Goal: Transaction & Acquisition: Purchase product/service

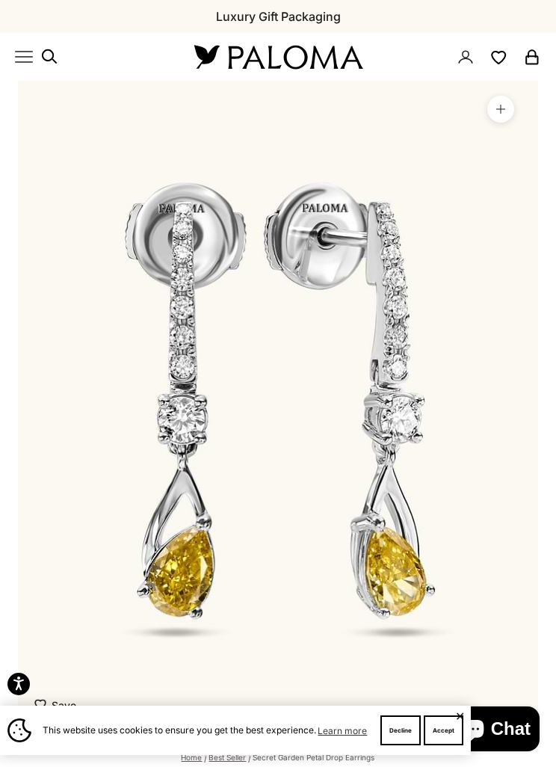
click at [21, 65] on icon "Primary navigation" at bounding box center [24, 57] width 18 height 18
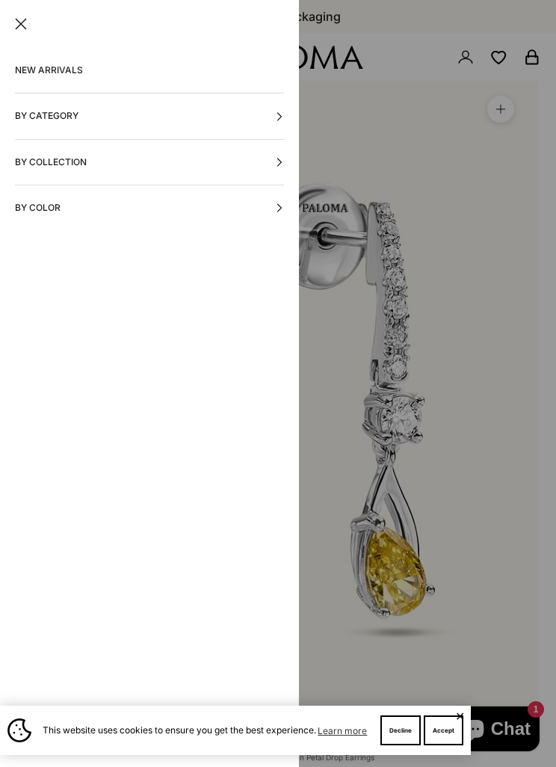
click at [271, 114] on button "By Category" at bounding box center [149, 115] width 269 height 45
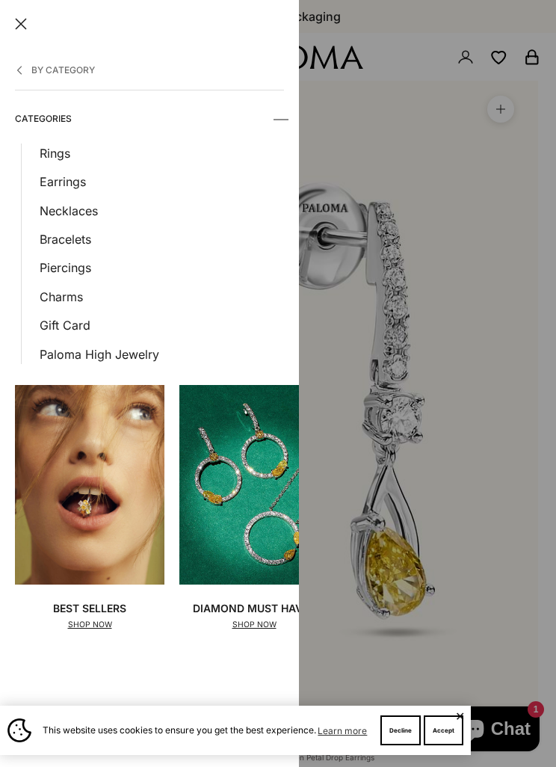
click at [67, 176] on link "Earrings" at bounding box center [162, 181] width 244 height 19
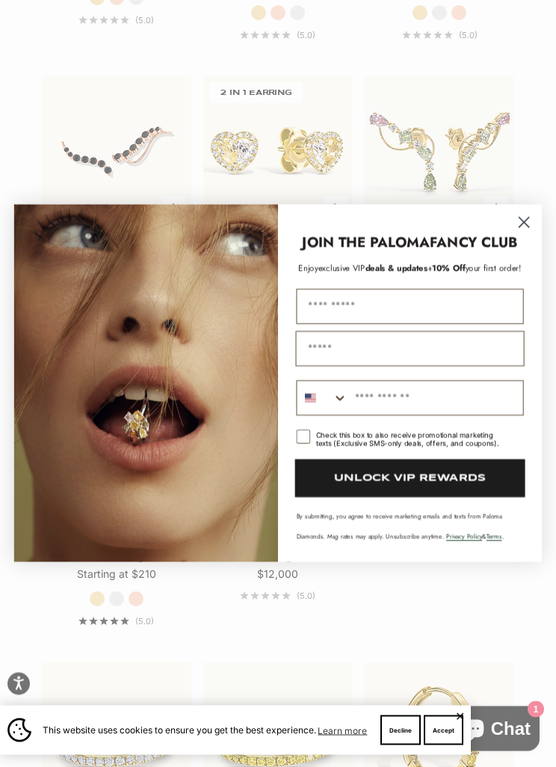
scroll to position [1938, 0]
click at [524, 227] on icon "Close dialog" at bounding box center [525, 223] width 10 height 10
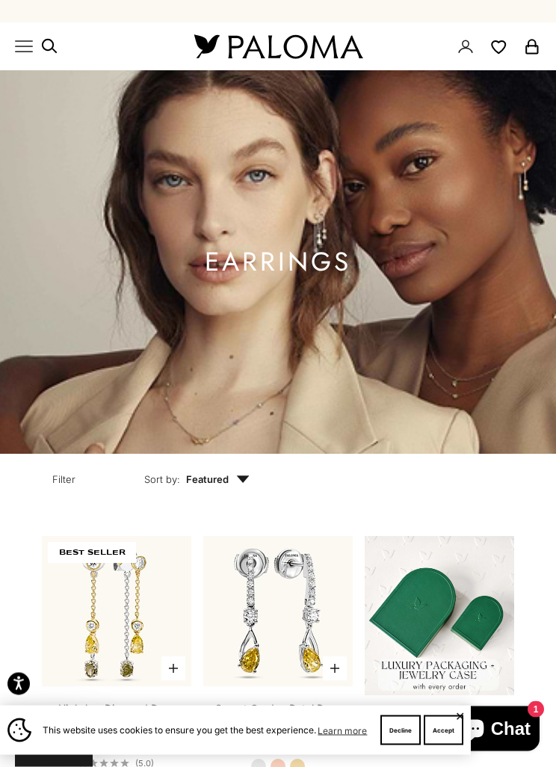
scroll to position [0, 0]
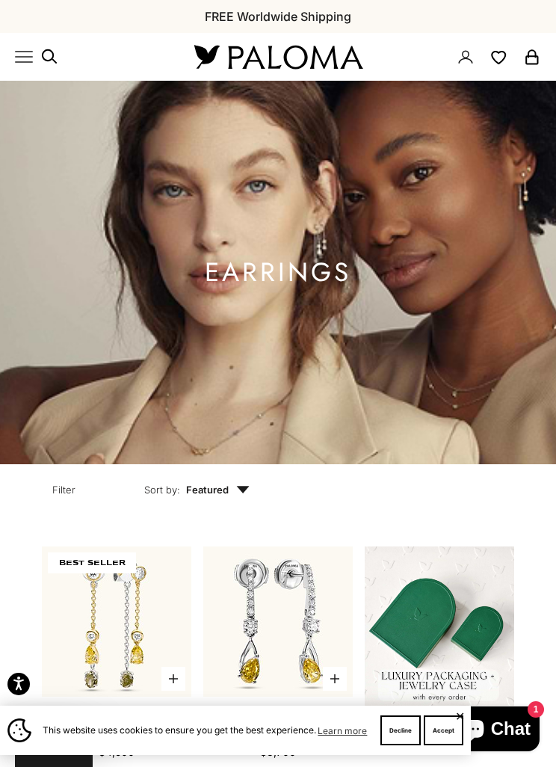
click at [11, 53] on x-header "Paloma Diamonds Open navigation menu Open search NEW ARRIVALS By Category Categ…" at bounding box center [278, 57] width 556 height 48
click at [17, 54] on icon "Primary navigation" at bounding box center [24, 57] width 18 height 18
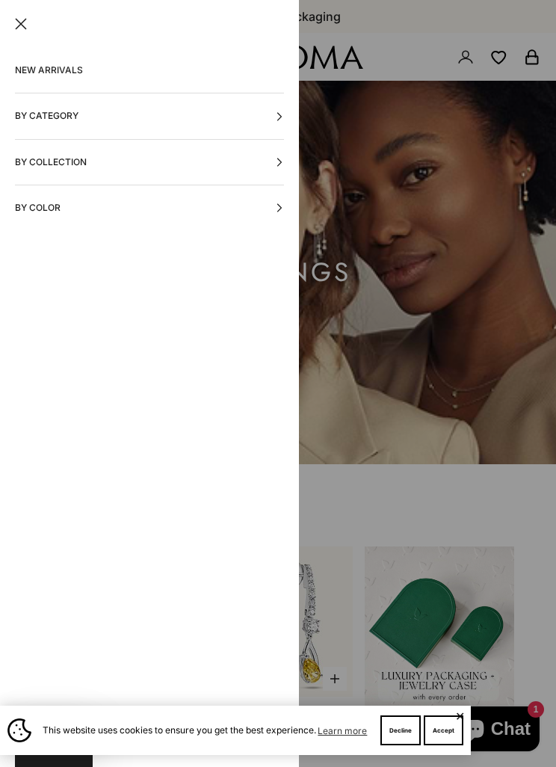
click at [197, 115] on button "By Category" at bounding box center [149, 115] width 269 height 45
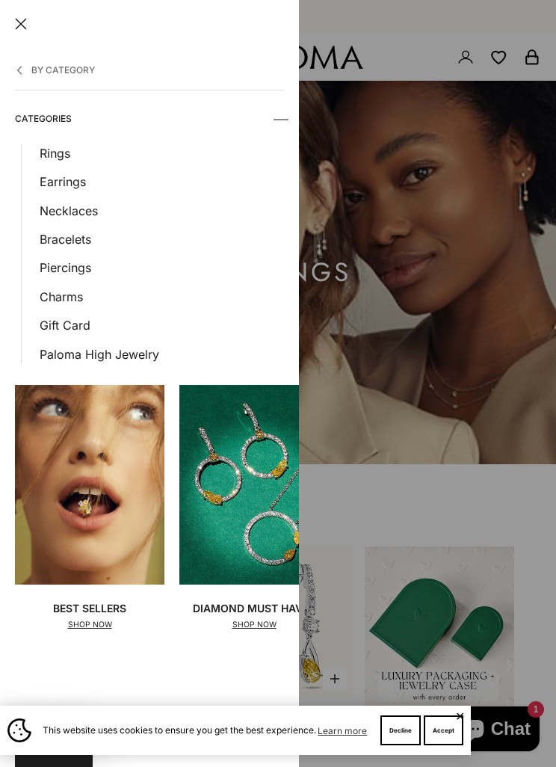
click at [55, 152] on link "Rings" at bounding box center [162, 153] width 244 height 19
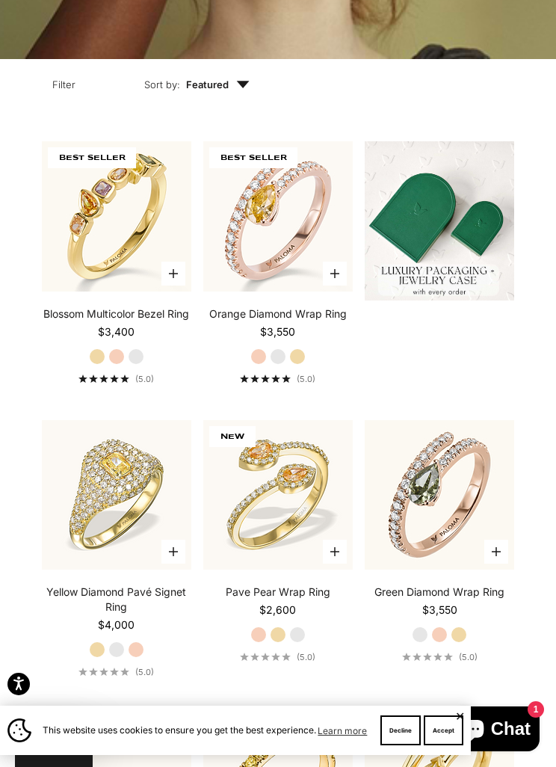
scroll to position [404, 0]
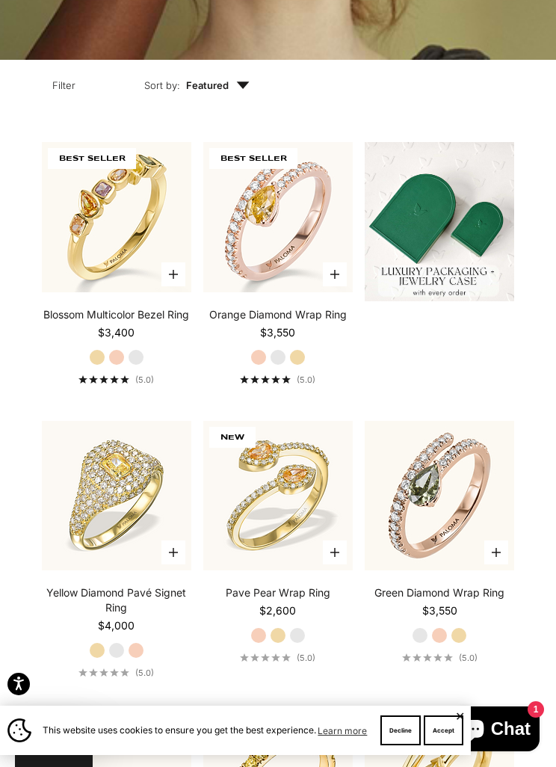
click at [284, 366] on label "White Gold" at bounding box center [278, 357] width 16 height 16
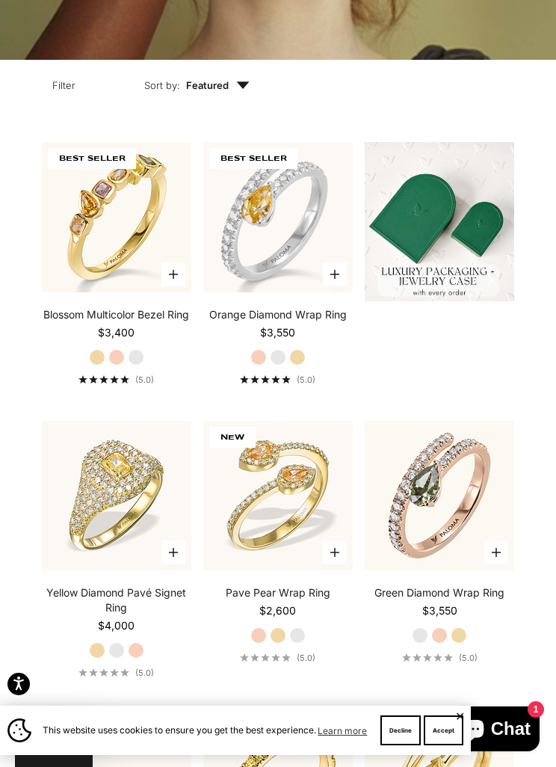
click at [139, 366] on label "White Gold" at bounding box center [136, 357] width 16 height 16
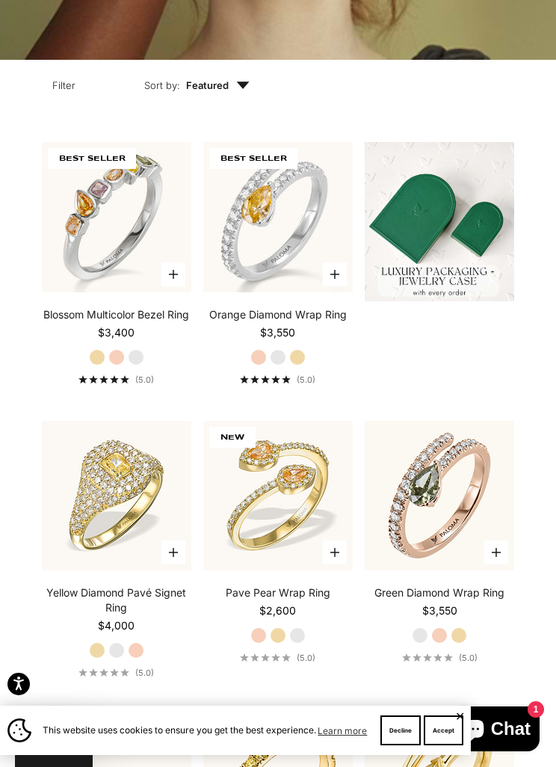
click at [117, 659] on label "White Gold" at bounding box center [116, 650] width 16 height 16
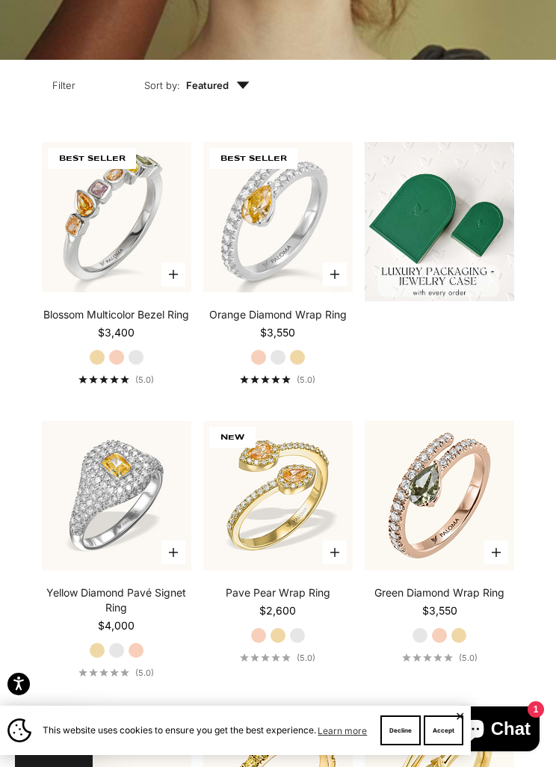
click at [296, 644] on label "White Gold" at bounding box center [297, 635] width 16 height 16
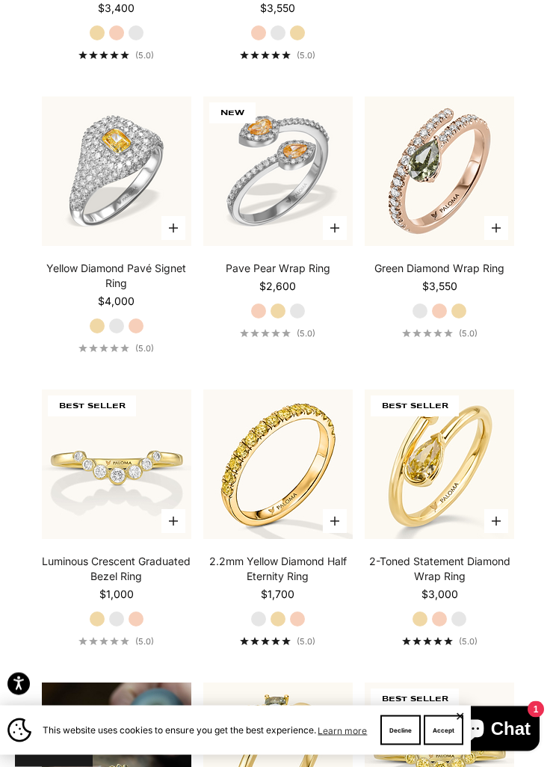
scroll to position [729, 0]
click at [121, 627] on label "White Gold" at bounding box center [116, 619] width 16 height 16
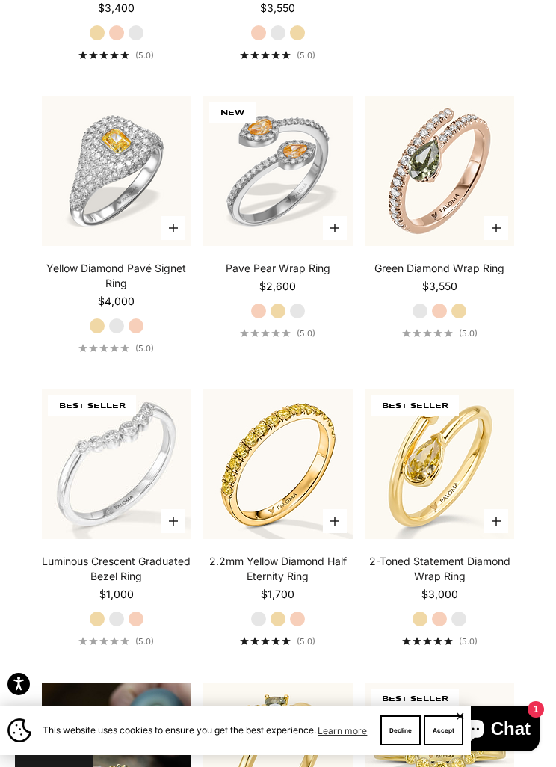
click at [251, 627] on label "White Gold" at bounding box center [258, 619] width 16 height 16
click at [280, 627] on label "Yellow Gold" at bounding box center [278, 619] width 16 height 16
click at [299, 627] on label "Rose Gold" at bounding box center [297, 619] width 16 height 16
click at [262, 627] on label "White Gold" at bounding box center [258, 619] width 16 height 16
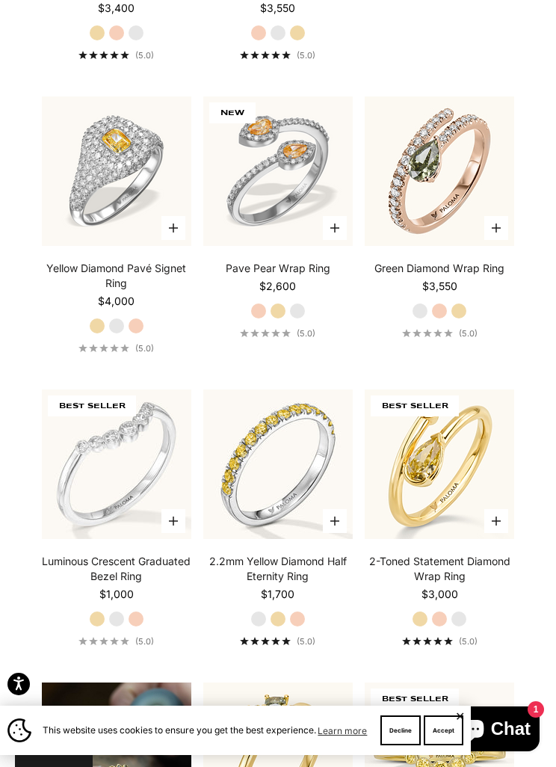
click at [445, 627] on label "Rose Gold" at bounding box center [439, 619] width 16 height 16
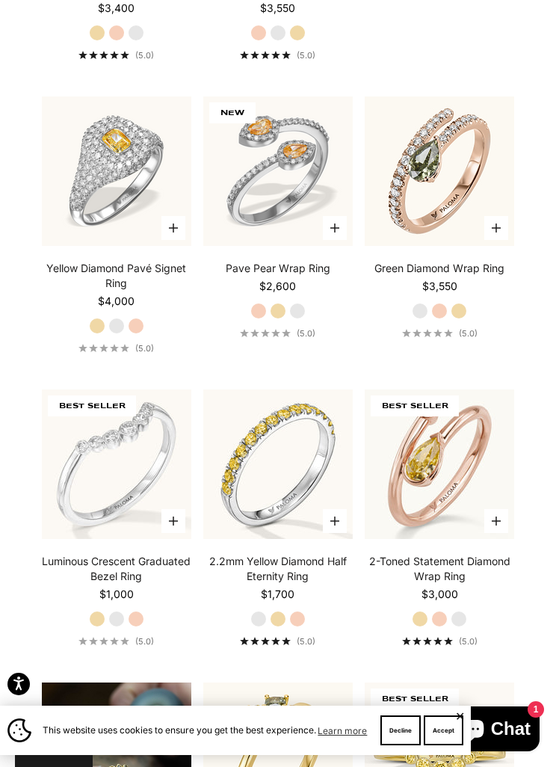
click at [455, 627] on label "White Gold" at bounding box center [459, 619] width 16 height 16
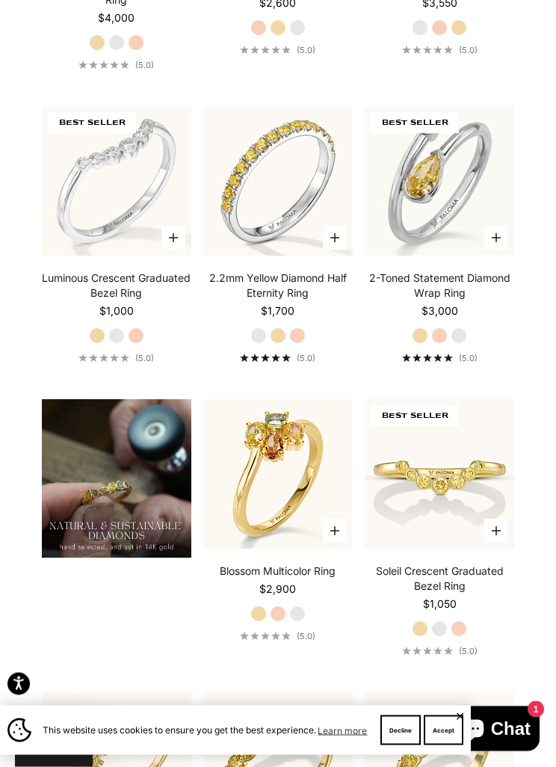
scroll to position [1012, 0]
click at [298, 622] on label "White Gold" at bounding box center [297, 614] width 16 height 16
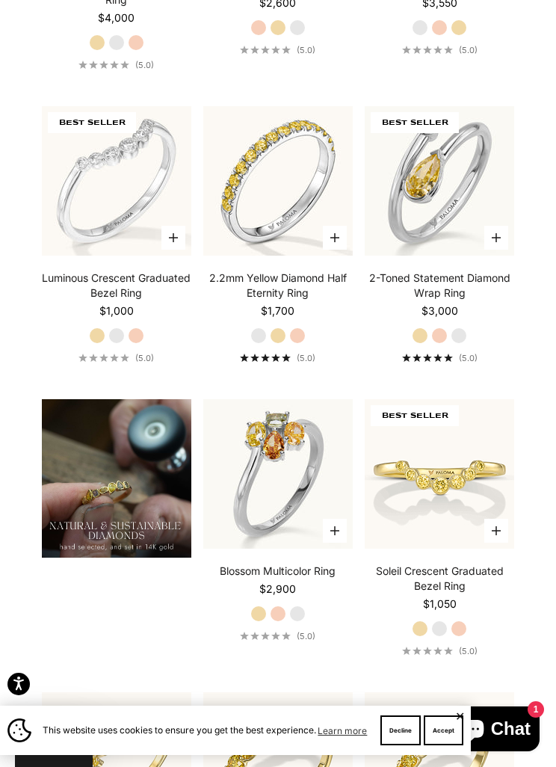
click at [434, 637] on label "White Gold" at bounding box center [439, 628] width 16 height 16
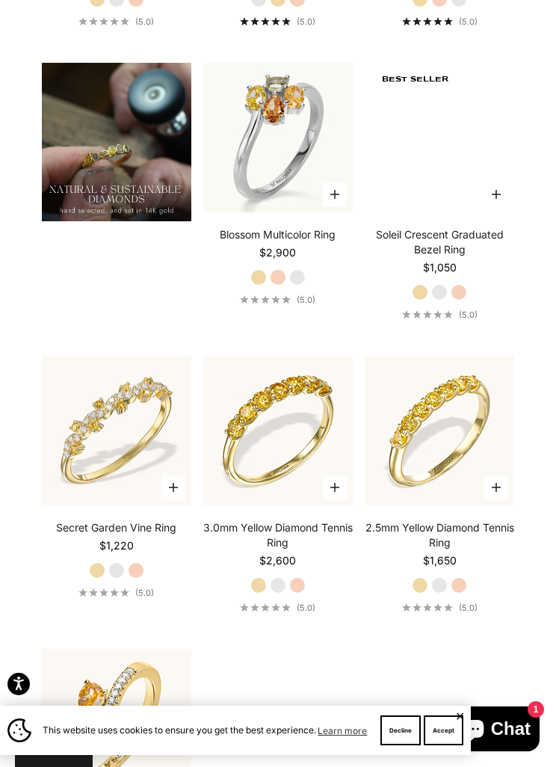
scroll to position [1354, 0]
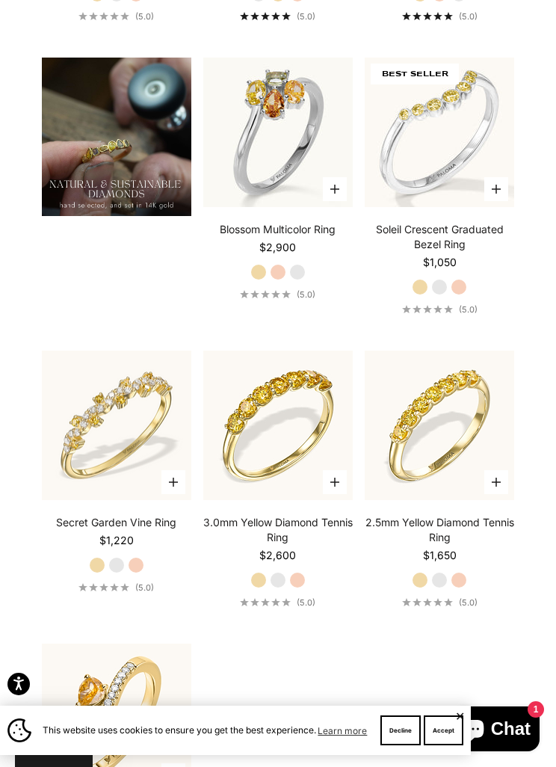
click at [121, 573] on label "White Gold" at bounding box center [116, 565] width 16 height 16
click at [274, 588] on label "White Gold" at bounding box center [278, 580] width 16 height 16
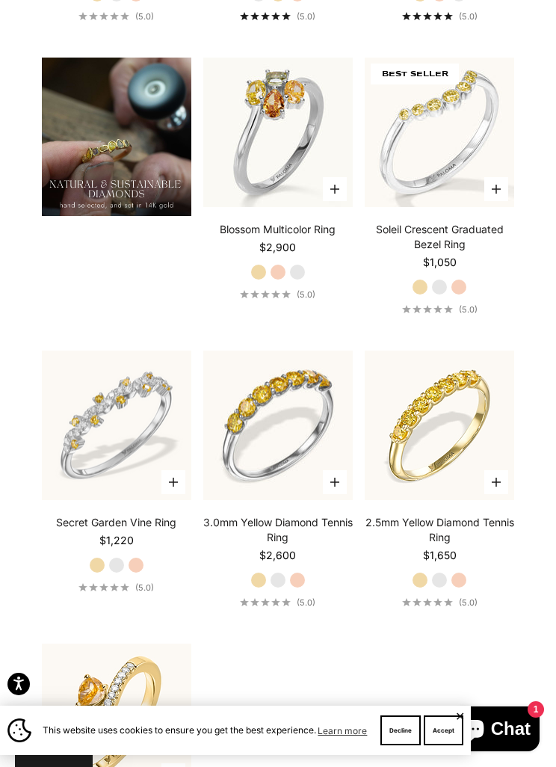
click at [437, 588] on label "White Gold" at bounding box center [439, 580] width 16 height 16
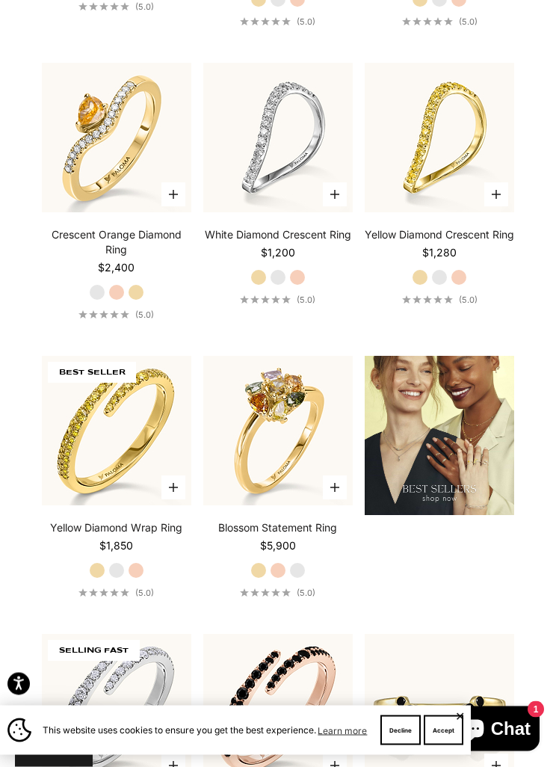
scroll to position [1935, 0]
click at [122, 579] on label "White Gold" at bounding box center [116, 570] width 16 height 16
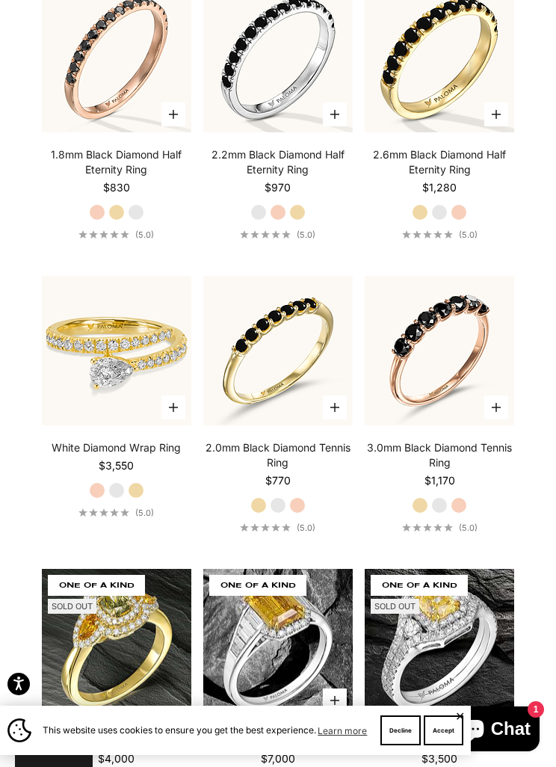
scroll to position [5784, 0]
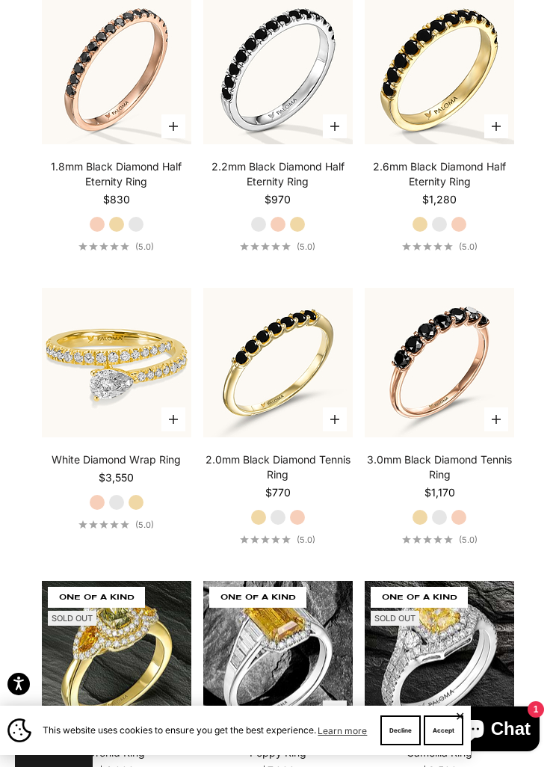
click at [271, 526] on label "White Gold" at bounding box center [278, 517] width 16 height 16
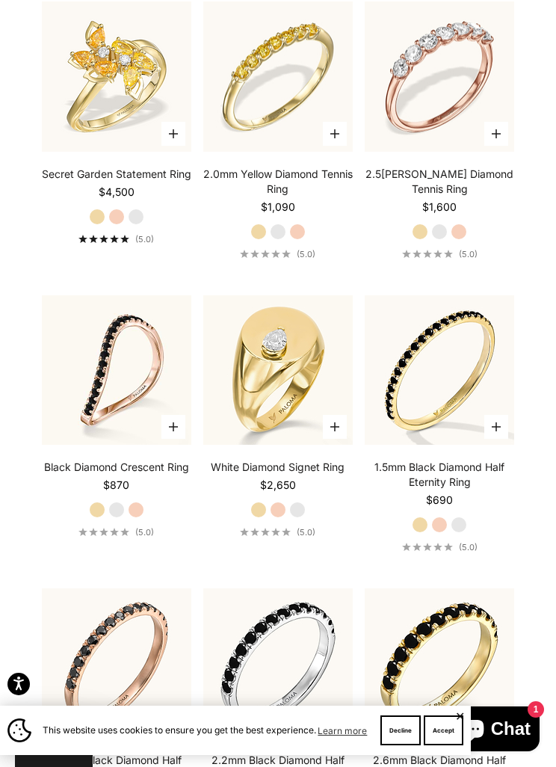
scroll to position [5190, 0]
click at [302, 519] on label "White Gold" at bounding box center [297, 510] width 16 height 16
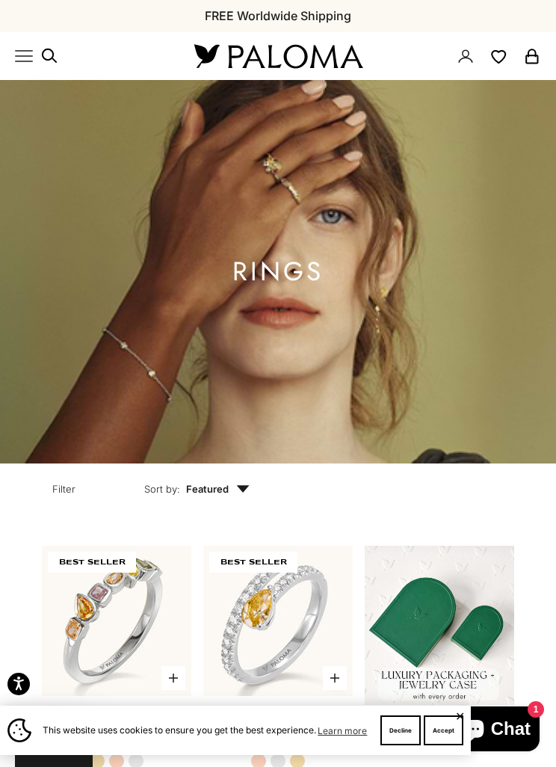
scroll to position [0, 0]
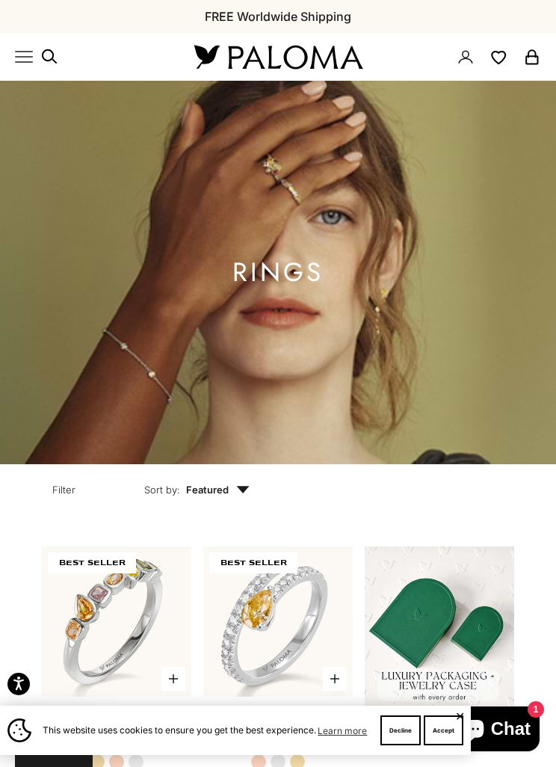
click at [32, 58] on icon "Primary navigation" at bounding box center [24, 57] width 18 height 18
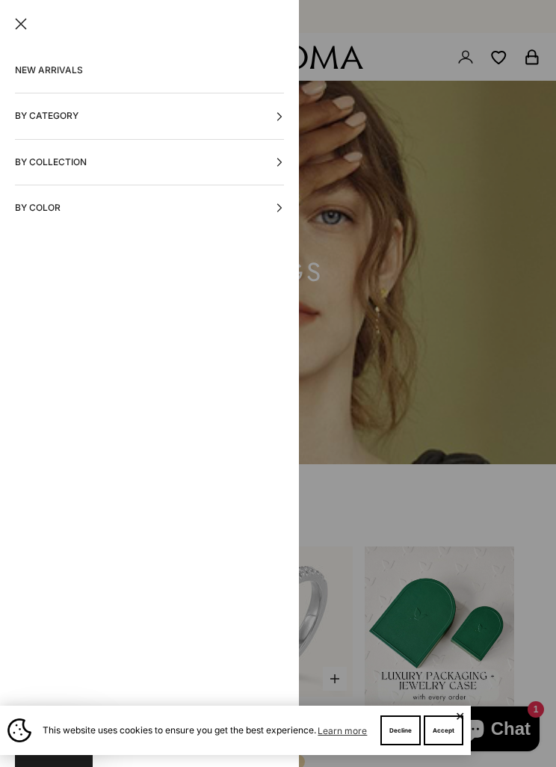
click at [67, 166] on button "By Collection" at bounding box center [149, 162] width 269 height 45
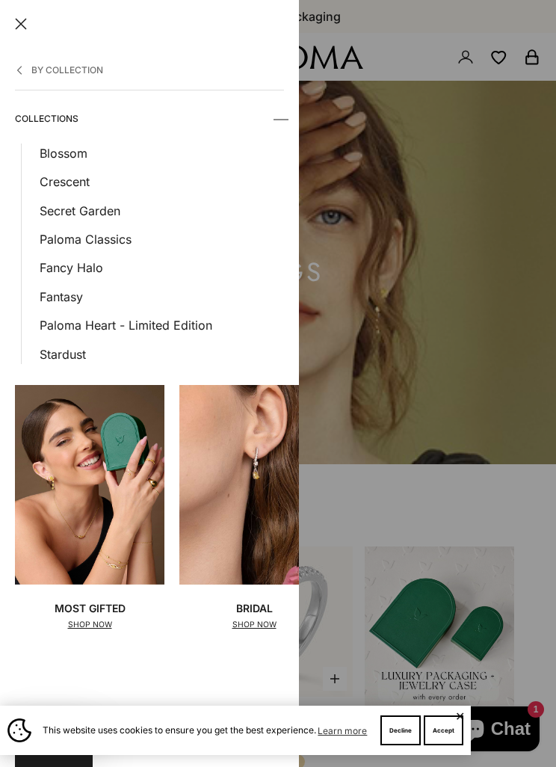
click at [25, 29] on button "Close" at bounding box center [21, 24] width 12 height 12
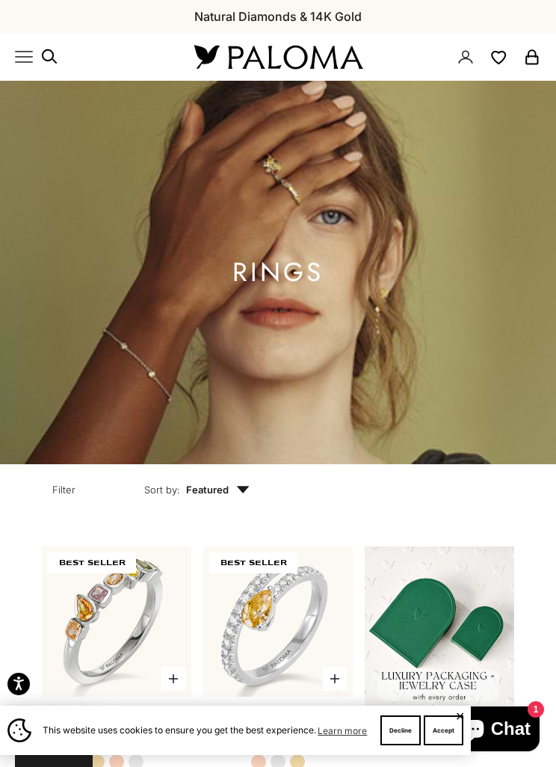
click at [25, 59] on icon "Primary navigation" at bounding box center [24, 57] width 18 height 18
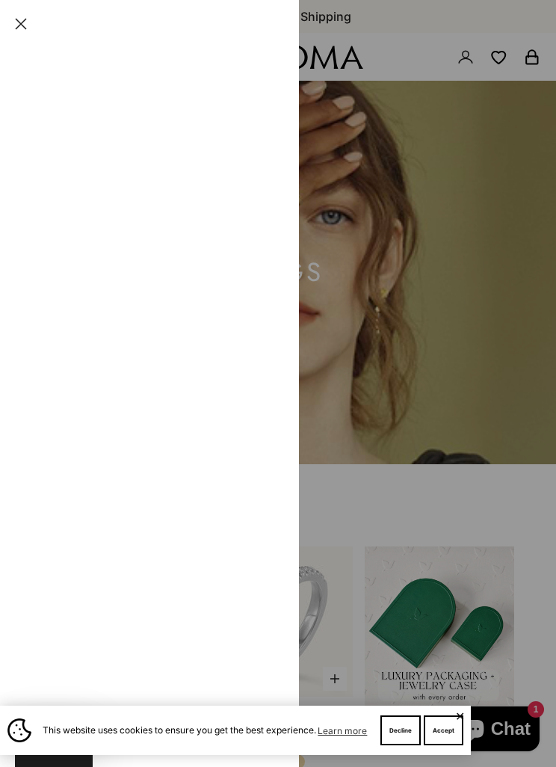
click at [87, 117] on button "By Category" at bounding box center [149, 115] width 269 height 45
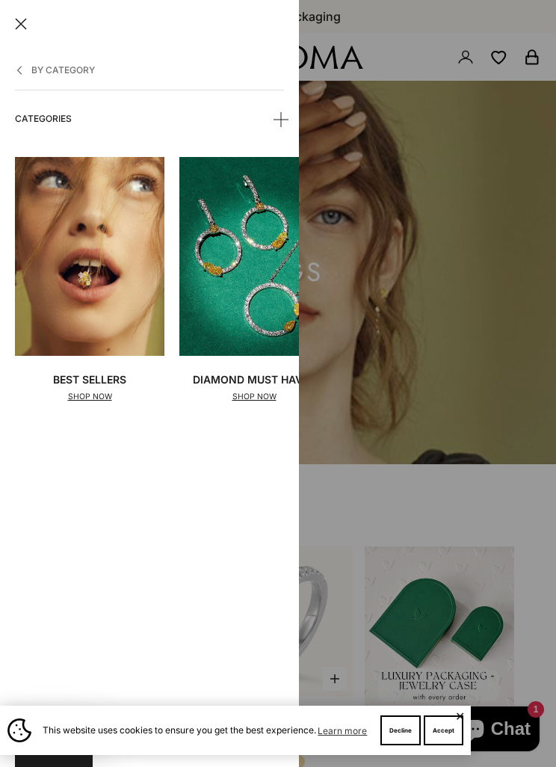
click at [16, 76] on button "By Category" at bounding box center [149, 69] width 269 height 43
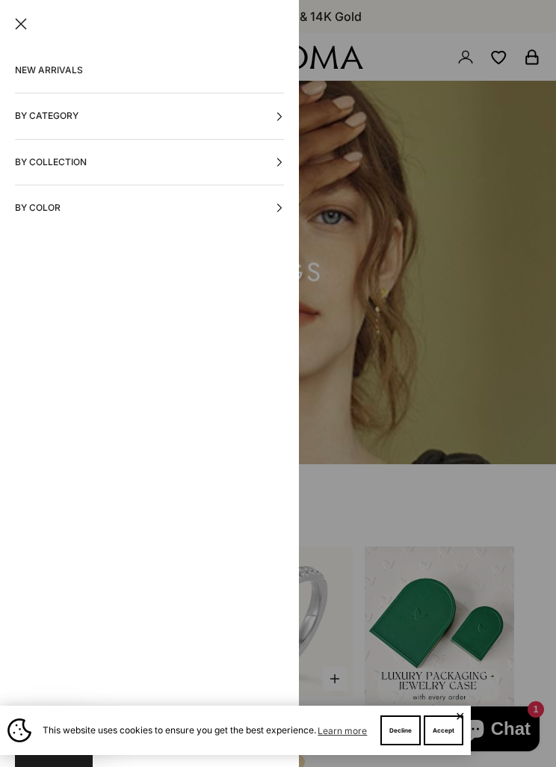
click at [279, 107] on button "By Category" at bounding box center [149, 115] width 269 height 45
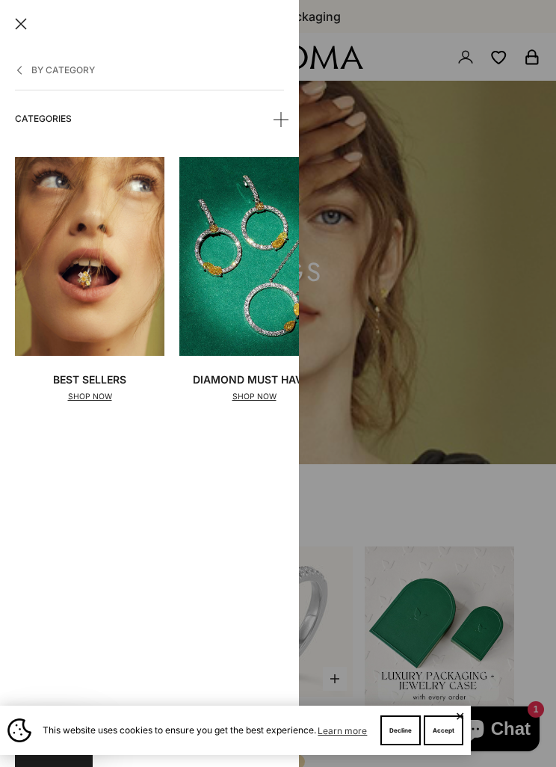
scroll to position [0, -1]
click at [35, 70] on button "By Category" at bounding box center [149, 69] width 269 height 43
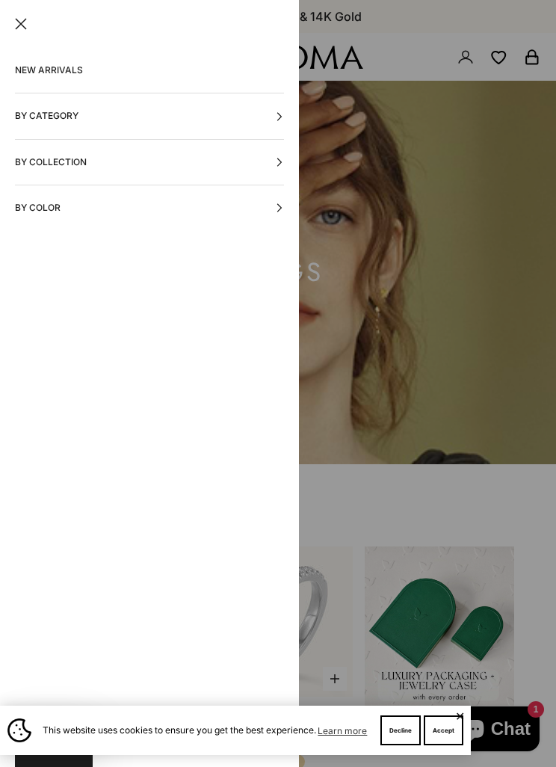
click at [15, 18] on button "Close" at bounding box center [21, 24] width 12 height 12
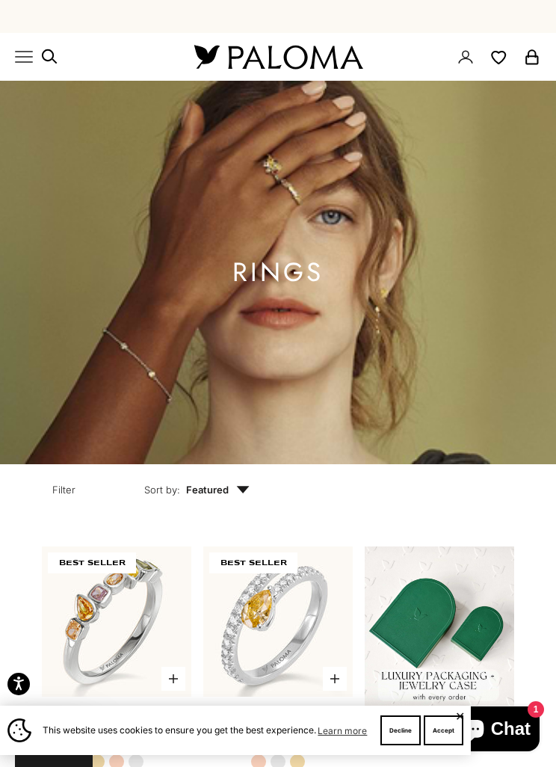
click at [28, 60] on icon "Primary navigation" at bounding box center [24, 57] width 18 height 18
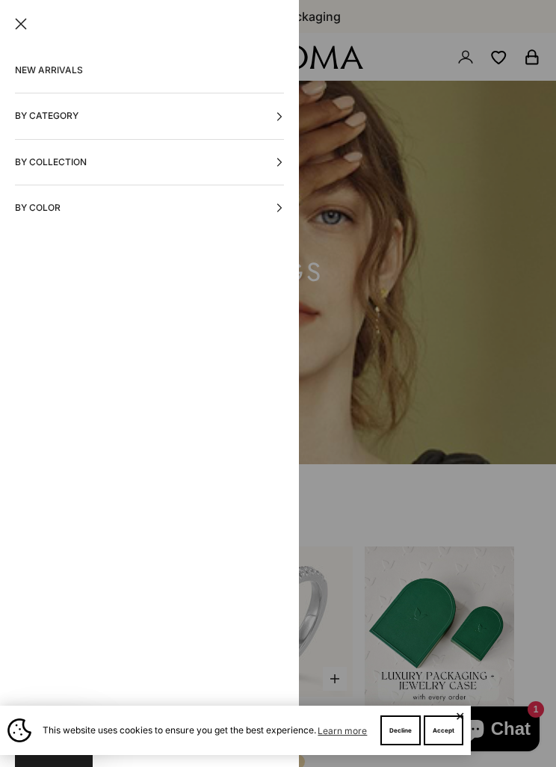
click at [45, 115] on button "By Category" at bounding box center [149, 115] width 269 height 45
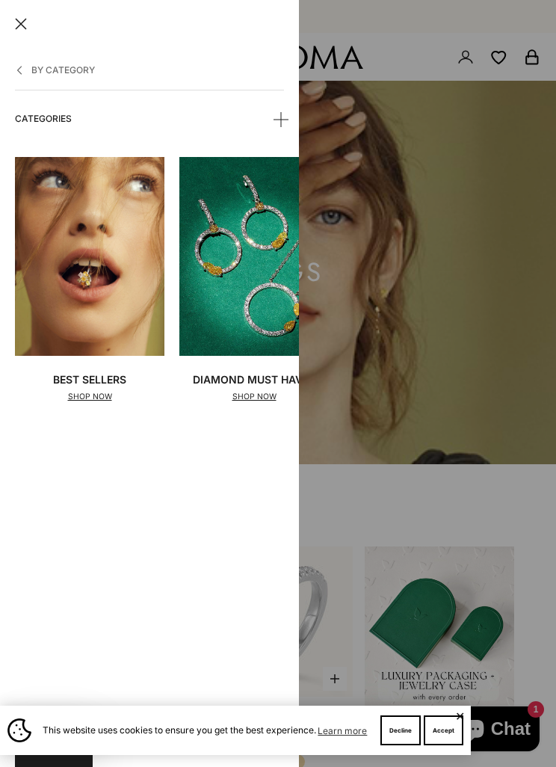
click at [279, 114] on summary "Categories" at bounding box center [149, 118] width 269 height 45
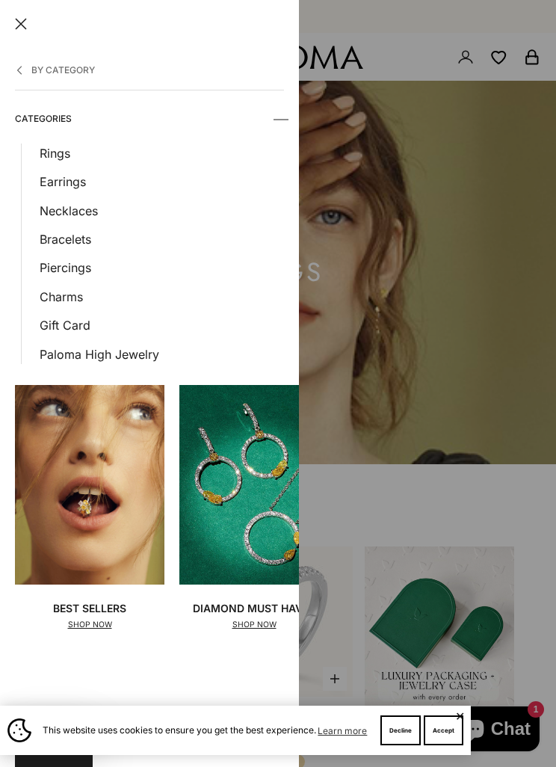
click at [64, 237] on link "Bracelets" at bounding box center [162, 239] width 244 height 19
